Goal: Task Accomplishment & Management: Manage account settings

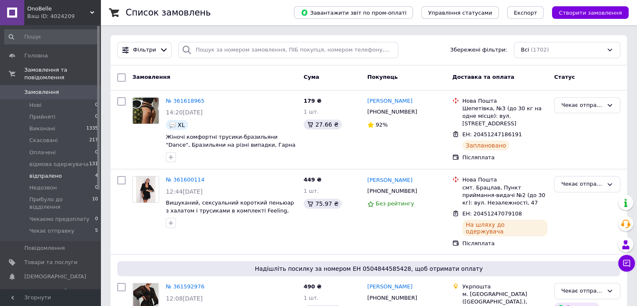
click at [45, 172] on span "відпралено" at bounding box center [45, 176] width 33 height 8
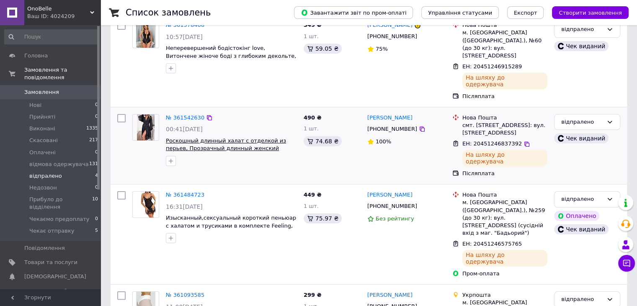
scroll to position [113, 0]
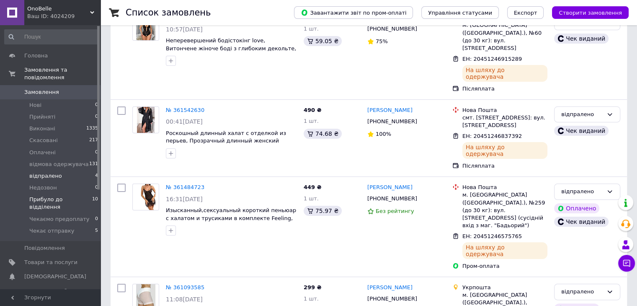
click at [68, 196] on span "Прибуло до відділення" at bounding box center [60, 203] width 63 height 15
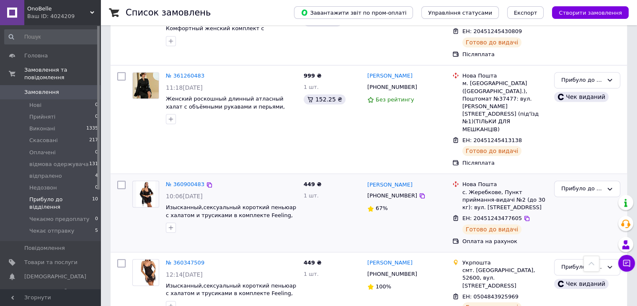
scroll to position [569, 0]
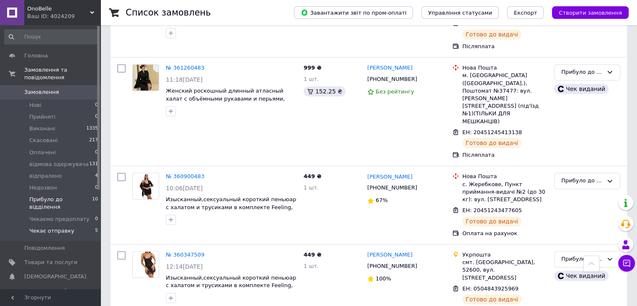
click at [62, 227] on span "Чекає отправку" at bounding box center [51, 231] width 45 height 8
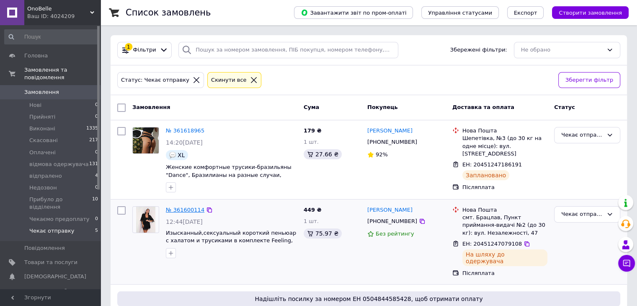
click at [179, 209] on link "№ 361600114" at bounding box center [185, 209] width 39 height 6
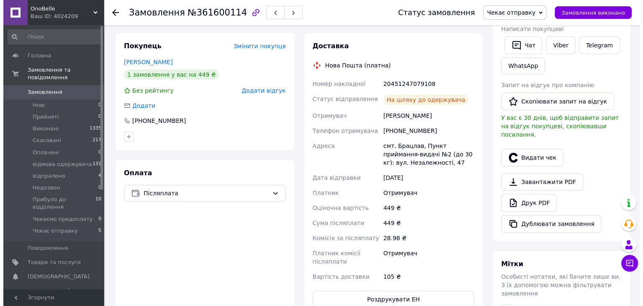
scroll to position [126, 0]
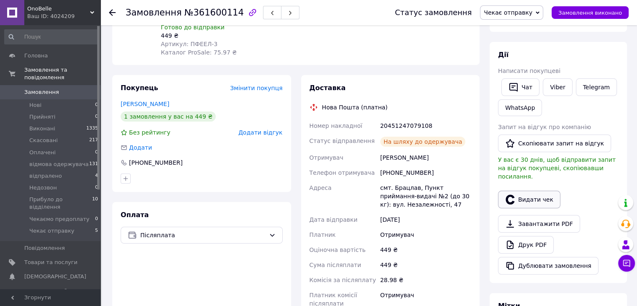
click at [541, 193] on button "Видати чек" at bounding box center [529, 200] width 62 height 18
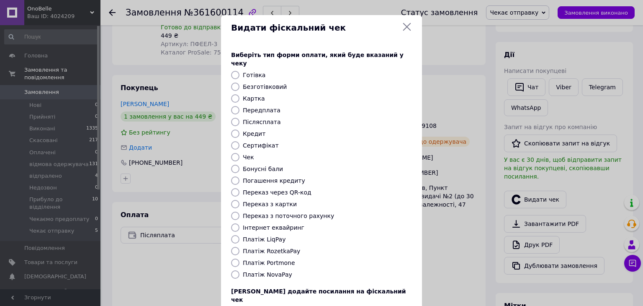
click at [233, 270] on input "Платіж NovaPay" at bounding box center [235, 274] width 8 height 8
radio input "true"
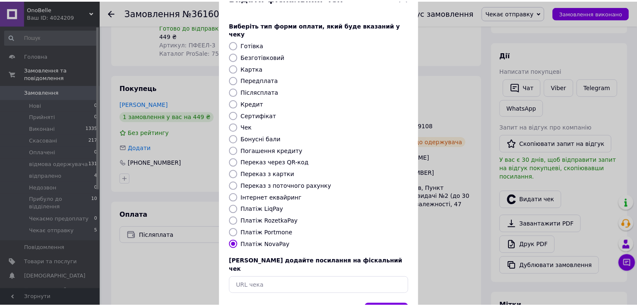
scroll to position [54, 0]
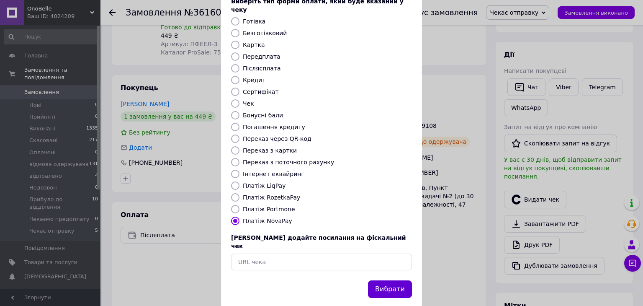
click at [392, 280] on button "Вибрати" at bounding box center [390, 289] width 44 height 18
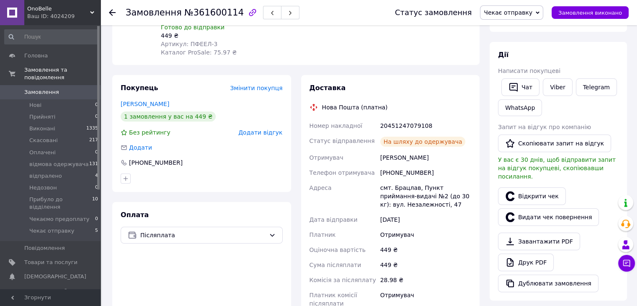
click at [539, 12] on icon at bounding box center [538, 12] width 4 height 3
click at [518, 96] on li "відпралено" at bounding box center [517, 92] width 75 height 13
click at [111, 12] on use at bounding box center [112, 12] width 7 height 7
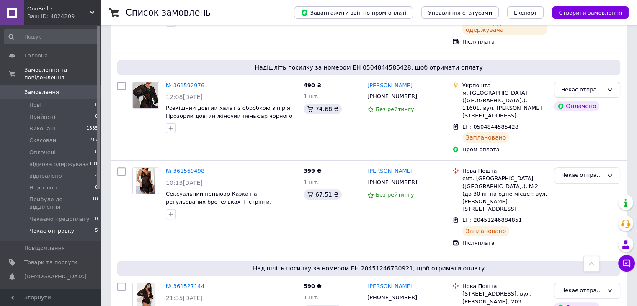
scroll to position [243, 0]
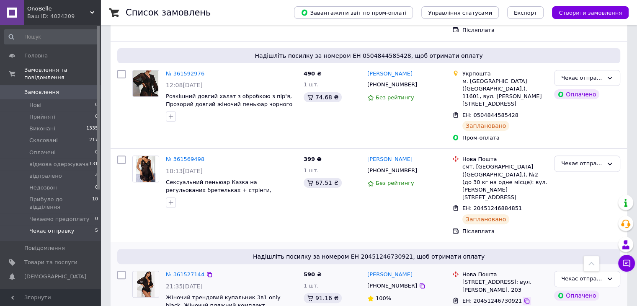
click at [523, 297] on icon at bounding box center [526, 300] width 7 height 7
click at [182, 271] on link "№ 361527144" at bounding box center [185, 274] width 39 height 6
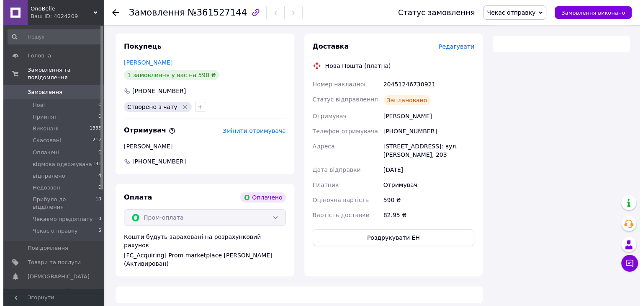
scroll to position [243, 0]
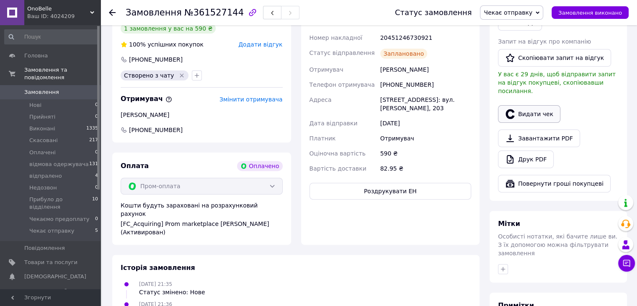
click at [542, 105] on button "Видати чек" at bounding box center [529, 114] width 62 height 18
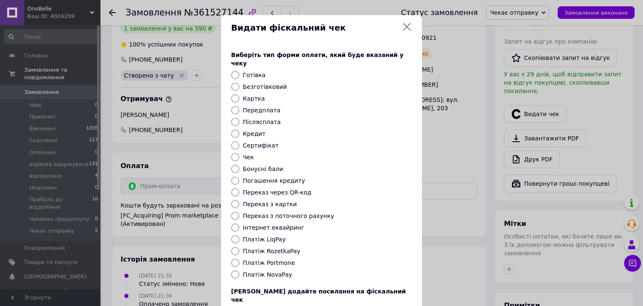
click at [234, 247] on input "Платіж RozetkaPay" at bounding box center [235, 251] width 8 height 8
radio input "true"
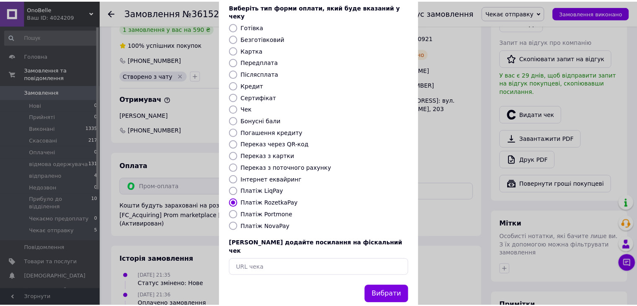
scroll to position [54, 0]
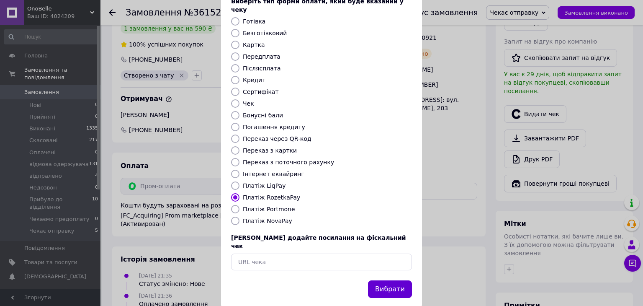
click at [384, 280] on button "Вибрати" at bounding box center [390, 289] width 44 height 18
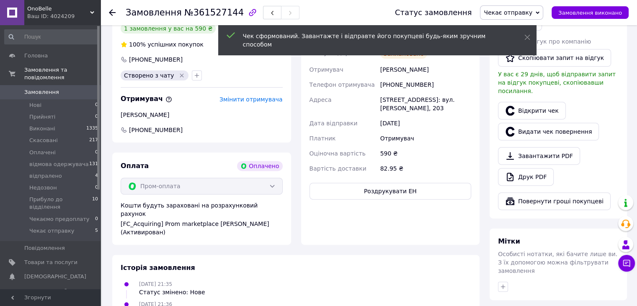
click at [543, 9] on span "Чекає отправку" at bounding box center [511, 12] width 63 height 14
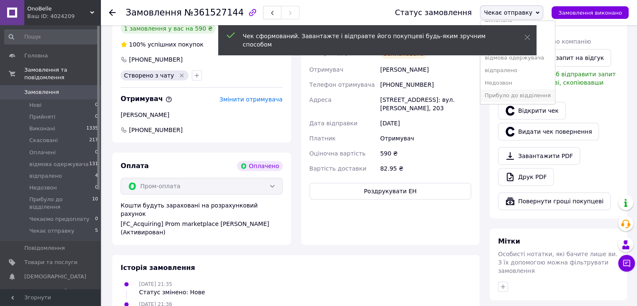
scroll to position [34, 0]
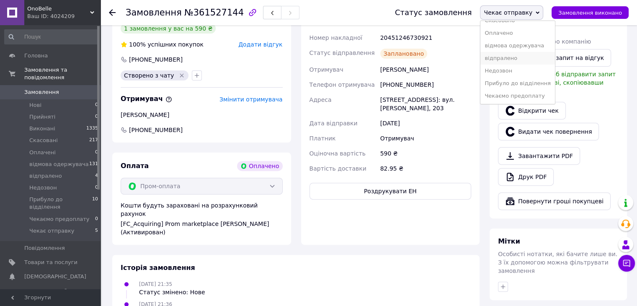
click at [513, 59] on li "відпралено" at bounding box center [517, 58] width 75 height 13
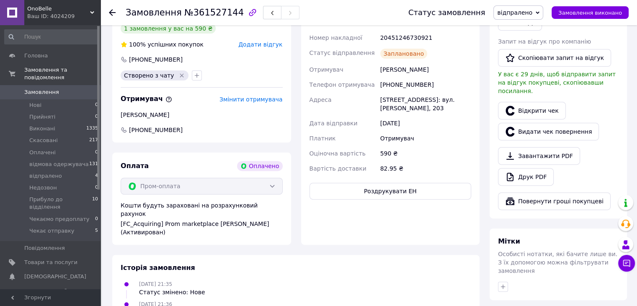
click at [110, 10] on icon at bounding box center [112, 12] width 7 height 7
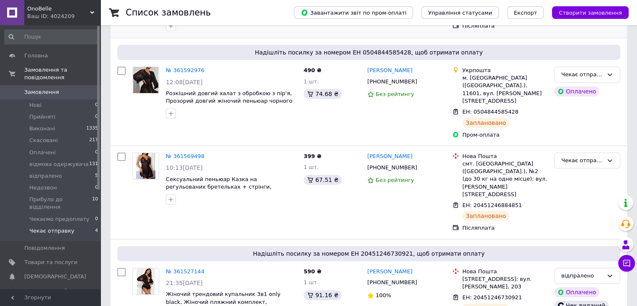
scroll to position [165, 0]
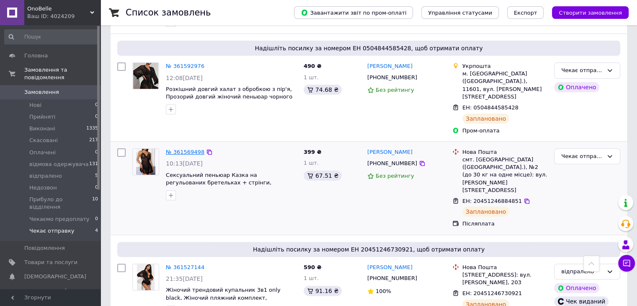
click at [176, 149] on link "№ 361569498" at bounding box center [185, 152] width 39 height 6
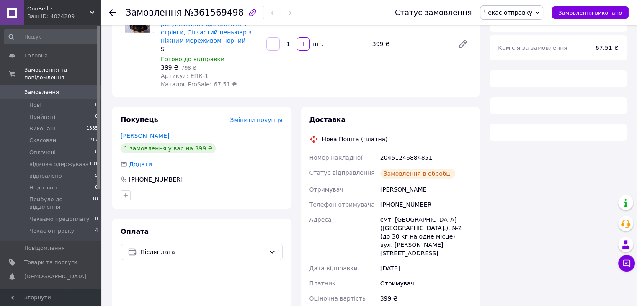
scroll to position [165, 0]
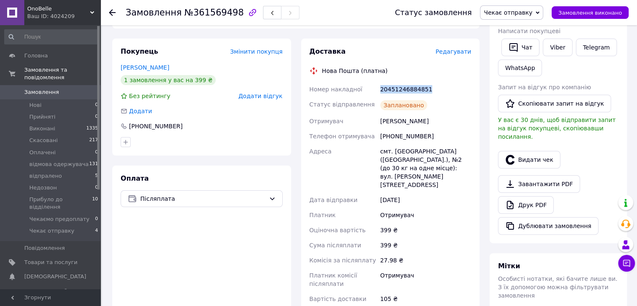
drag, startPoint x: 377, startPoint y: 90, endPoint x: 448, endPoint y: 91, distance: 70.8
click at [448, 91] on div "Номер накладної 20451246884851 Статус відправлення Заплановано Отримувач [PERSO…" at bounding box center [390, 194] width 165 height 224
copy div "Номер накладної 20451246884851"
click at [111, 13] on icon at bounding box center [112, 12] width 7 height 7
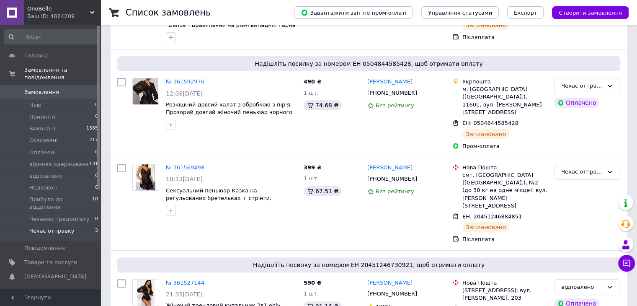
scroll to position [165, 0]
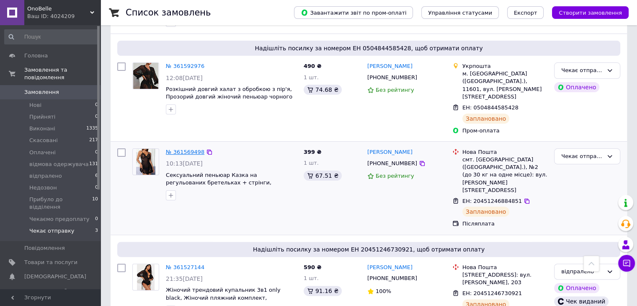
click at [186, 149] on link "№ 361569498" at bounding box center [185, 152] width 39 height 6
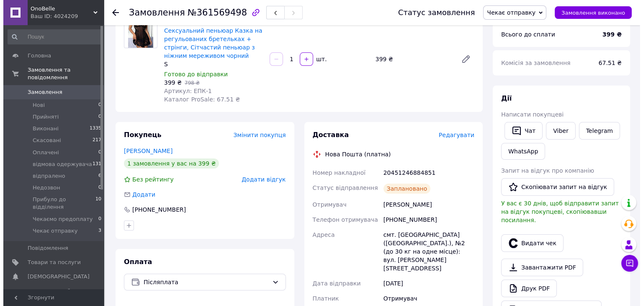
scroll to position [82, 0]
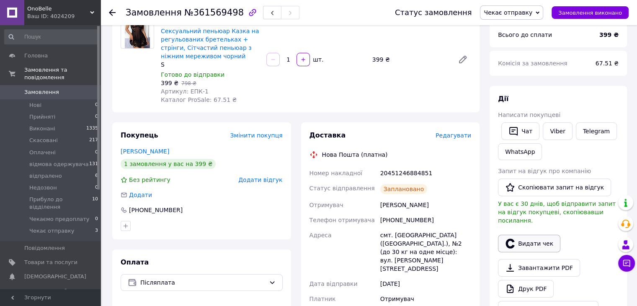
click at [530, 236] on button "Видати чек" at bounding box center [529, 243] width 62 height 18
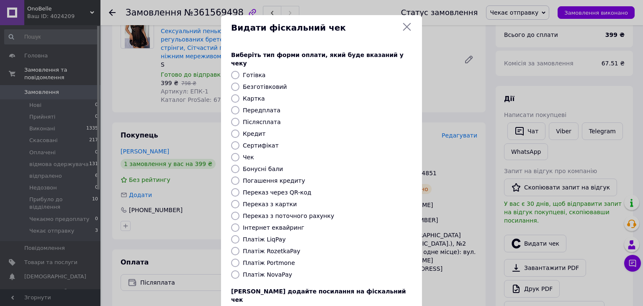
drag, startPoint x: 233, startPoint y: 265, endPoint x: 313, endPoint y: 265, distance: 80.4
click at [233, 270] on input "Платіж NovaPay" at bounding box center [235, 274] width 8 height 8
radio input "true"
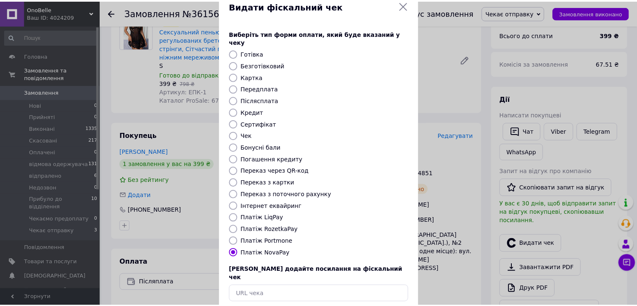
scroll to position [54, 0]
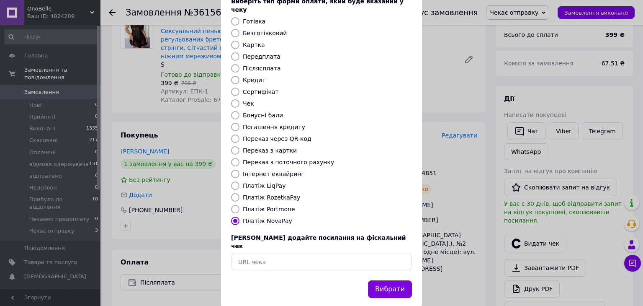
drag, startPoint x: 391, startPoint y: 272, endPoint x: 436, endPoint y: 268, distance: 45.8
click at [391, 280] on button "Вибрати" at bounding box center [390, 289] width 44 height 18
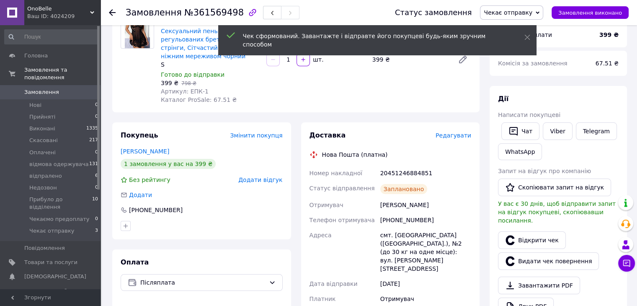
click at [539, 13] on icon at bounding box center [538, 13] width 4 height 4
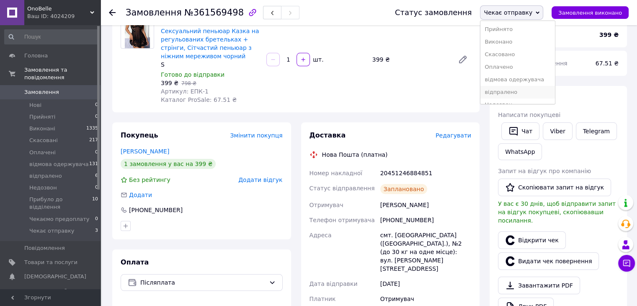
click at [521, 91] on li "відпралено" at bounding box center [517, 92] width 75 height 13
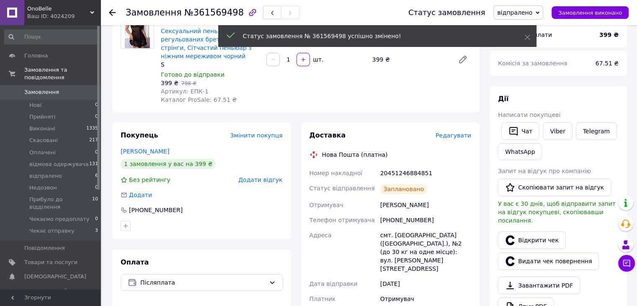
click at [112, 10] on use at bounding box center [112, 12] width 7 height 7
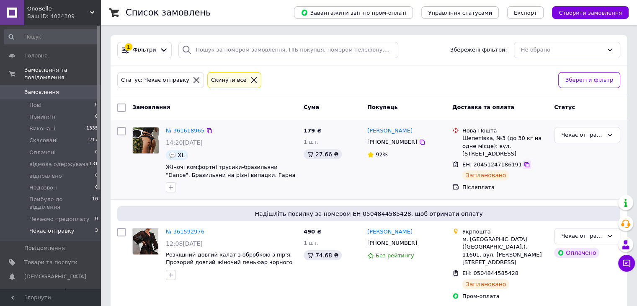
click at [523, 164] on icon at bounding box center [526, 164] width 7 height 7
click at [524, 165] on icon at bounding box center [526, 164] width 5 height 5
click at [178, 131] on link "№ 361618965" at bounding box center [185, 130] width 39 height 6
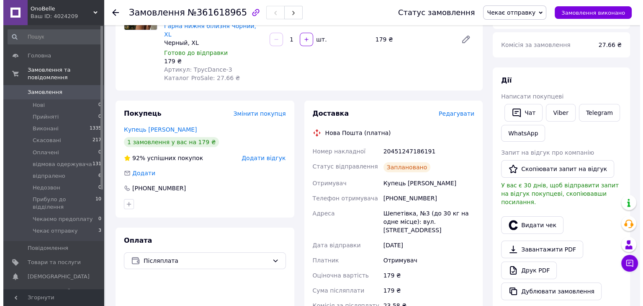
scroll to position [126, 0]
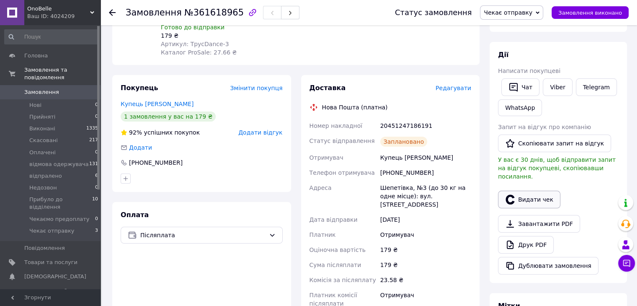
click at [531, 191] on button "Видати чек" at bounding box center [529, 200] width 62 height 18
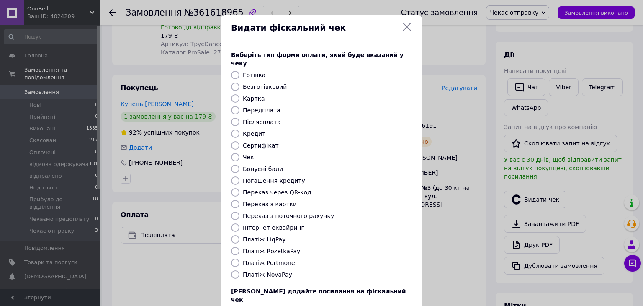
click at [234, 270] on input "Платіж NovaPay" at bounding box center [235, 274] width 8 height 8
radio input "true"
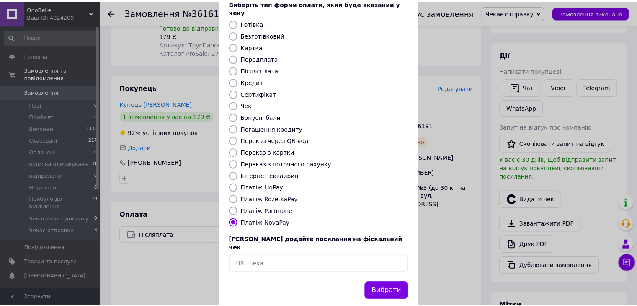
scroll to position [54, 0]
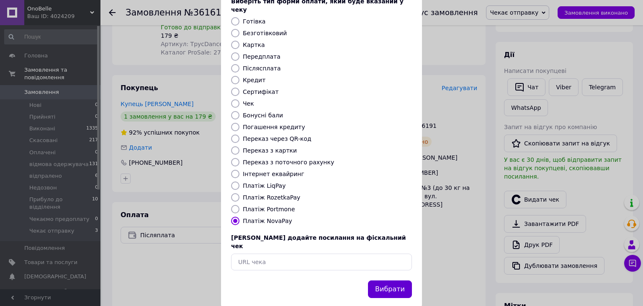
click at [387, 280] on button "Вибрати" at bounding box center [390, 289] width 44 height 18
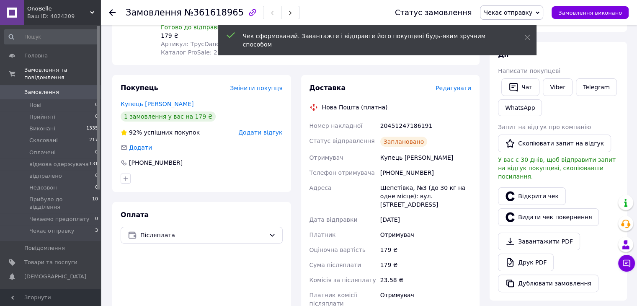
click at [539, 11] on icon at bounding box center [538, 13] width 4 height 4
click at [529, 95] on li "відпралено" at bounding box center [517, 92] width 75 height 13
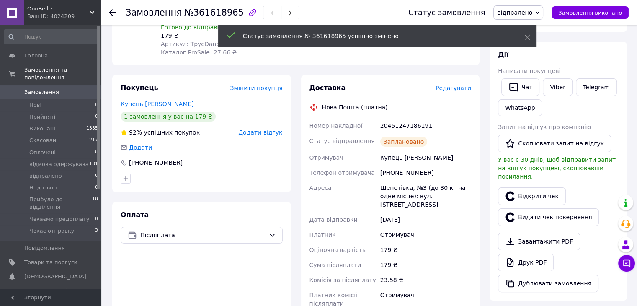
click at [112, 10] on icon at bounding box center [112, 12] width 7 height 7
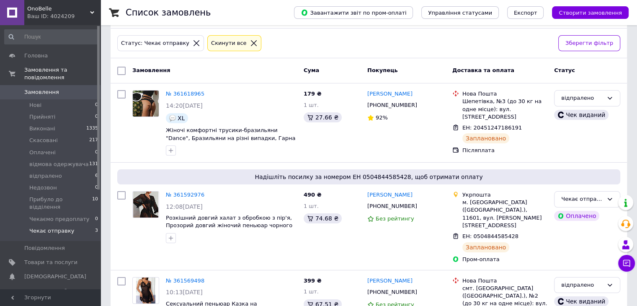
scroll to position [73, 0]
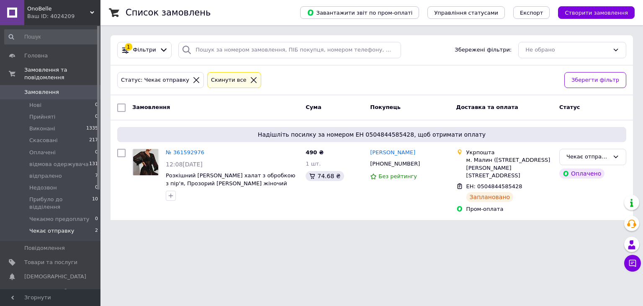
click at [251, 78] on icon at bounding box center [254, 80] width 6 height 6
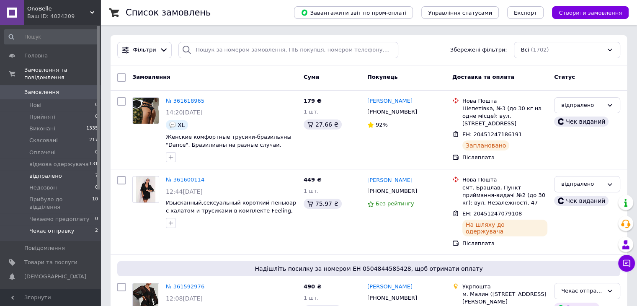
click at [48, 172] on span "відпралено" at bounding box center [45, 176] width 33 height 8
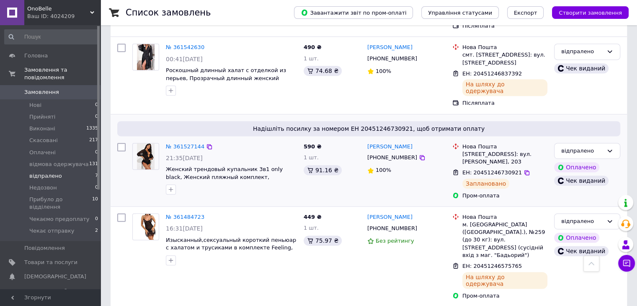
scroll to position [440, 0]
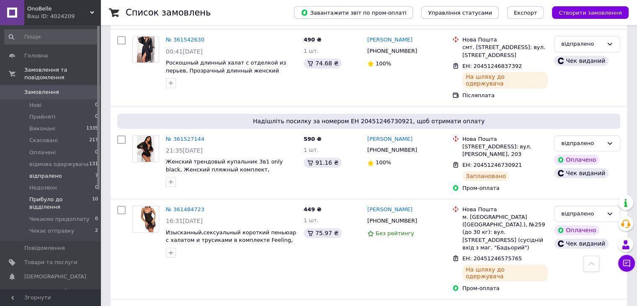
click at [73, 196] on span "Прибуло до відділення" at bounding box center [60, 203] width 63 height 15
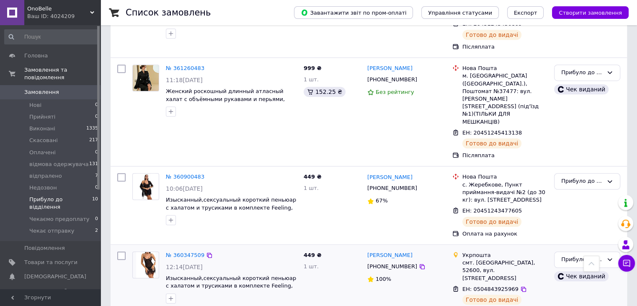
scroll to position [569, 0]
